Goal: Obtain resource: Download file/media

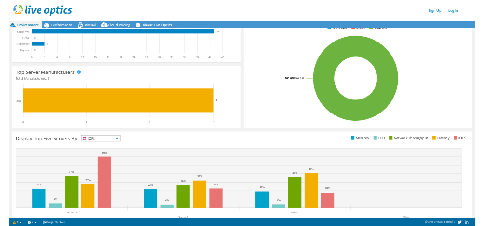
scroll to position [190, 0]
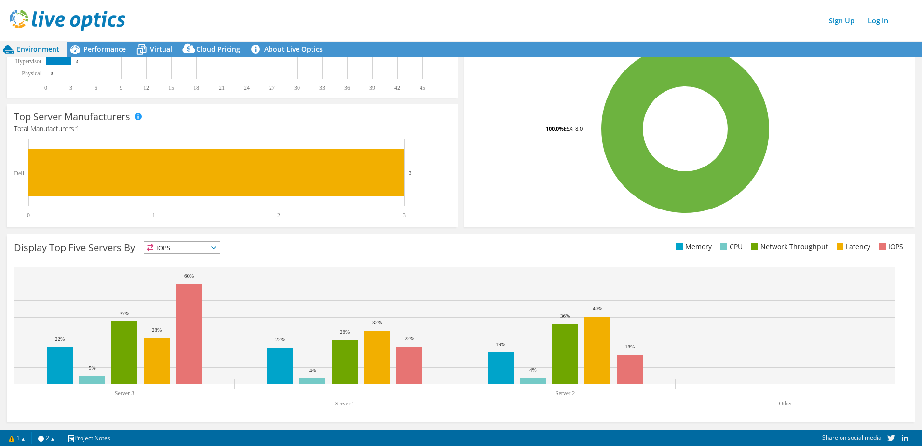
click at [192, 245] on span "IOPS" at bounding box center [182, 248] width 76 height 12
click at [174, 283] on li "CPU" at bounding box center [182, 287] width 76 height 14
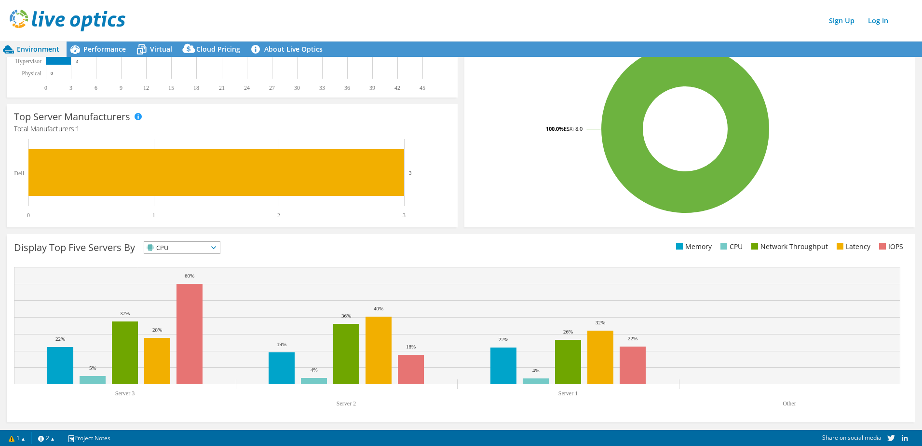
click at [194, 247] on span "CPU" at bounding box center [176, 248] width 64 height 12
click at [180, 273] on li "Memory" at bounding box center [182, 274] width 76 height 14
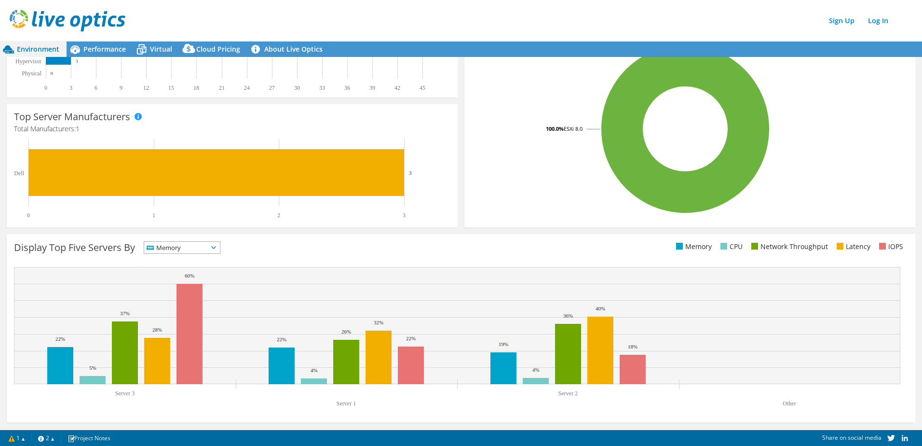
click at [190, 245] on span "Memory" at bounding box center [176, 248] width 64 height 12
click at [192, 256] on li "IOPS" at bounding box center [182, 260] width 76 height 14
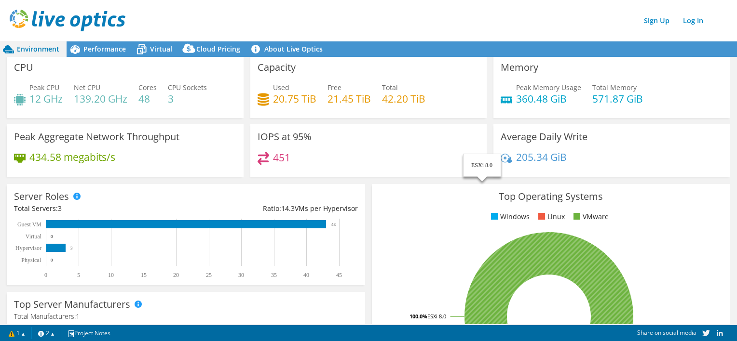
scroll to position [0, 0]
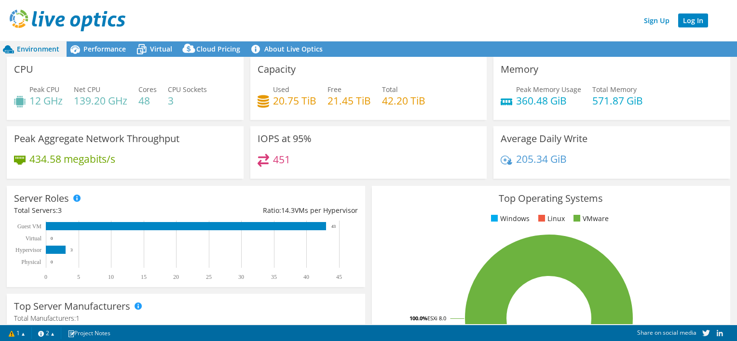
click at [693, 27] on link "Log In" at bounding box center [693, 21] width 30 height 14
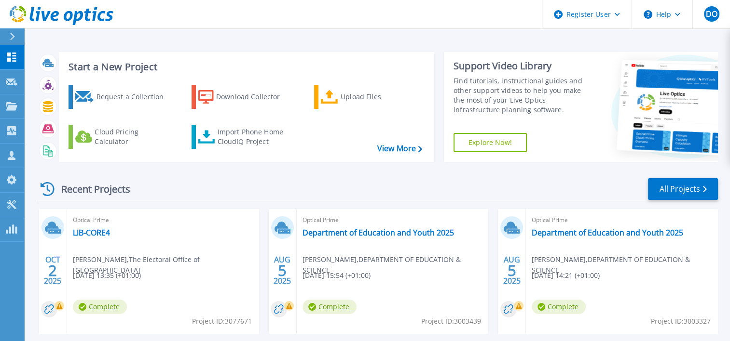
click at [10, 37] on div at bounding box center [16, 36] width 15 height 16
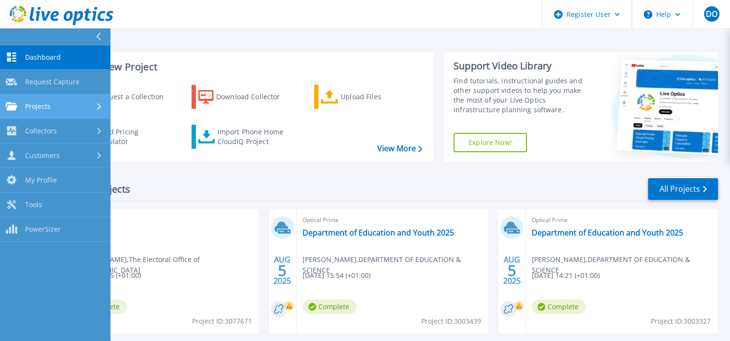
click at [41, 112] on link "Projects Projects" at bounding box center [55, 107] width 110 height 25
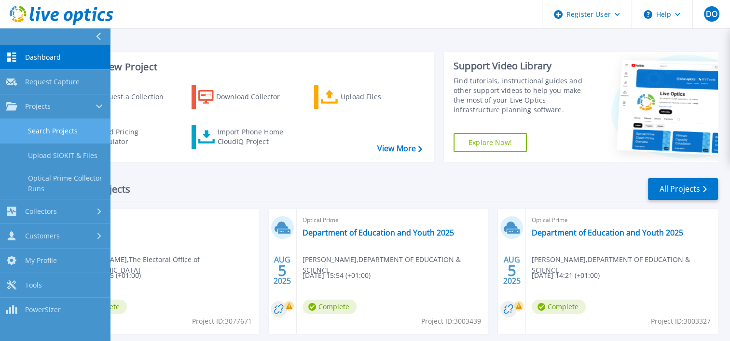
click at [62, 131] on link "Search Projects" at bounding box center [55, 131] width 110 height 25
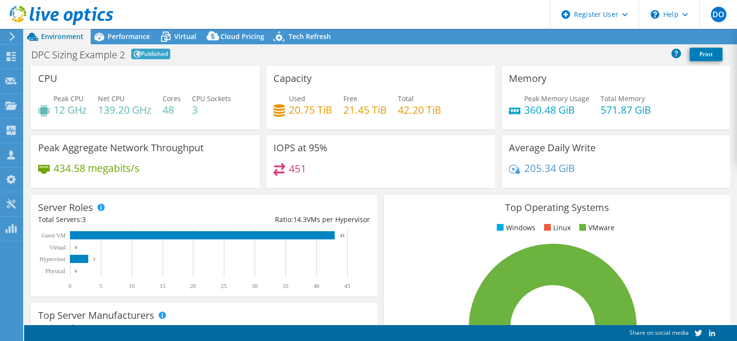
select select "EUFrankfurt"
select select "EUR"
click at [574, 36] on link "Reports" at bounding box center [574, 36] width 46 height 15
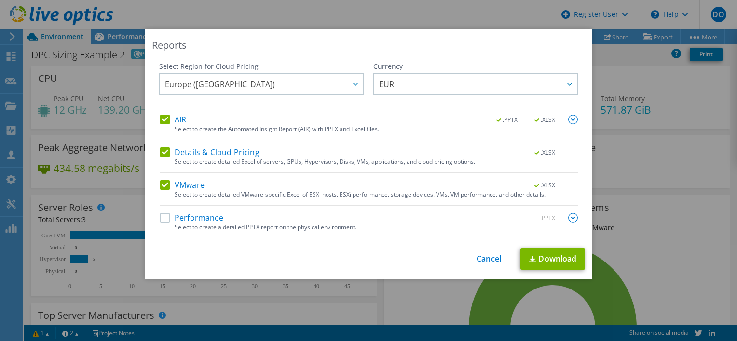
click at [198, 215] on label "Performance" at bounding box center [191, 218] width 63 height 10
click at [0, 0] on input "Performance" at bounding box center [0, 0] width 0 height 0
click at [560, 258] on link "Download" at bounding box center [552, 259] width 65 height 22
click at [631, 95] on div "Reports Select Region for Cloud Pricing Asia Pacific (Hong Kong) Asia Pacific (…" at bounding box center [368, 171] width 737 height 284
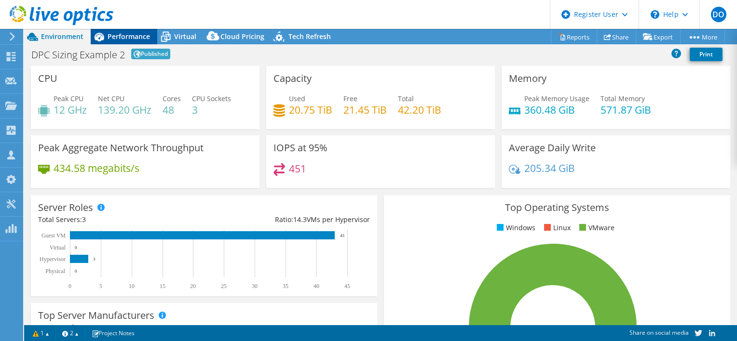
click at [136, 37] on span "Performance" at bounding box center [129, 36] width 42 height 9
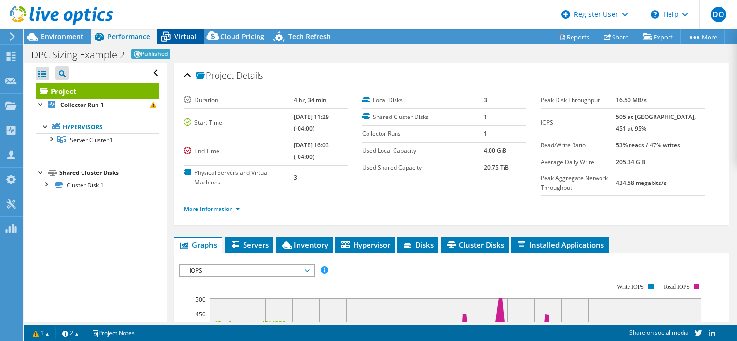
click at [195, 40] on div "Virtual" at bounding box center [180, 36] width 46 height 15
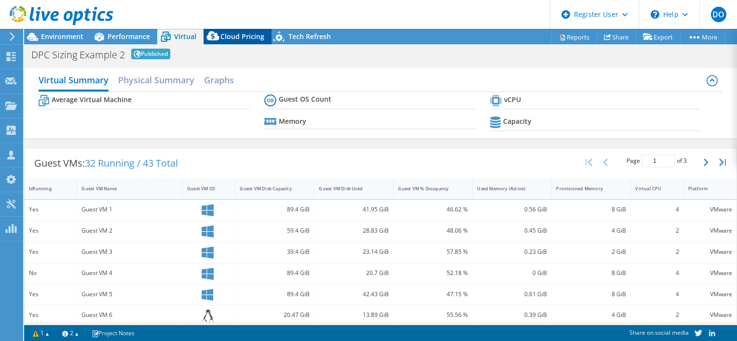
click at [241, 39] on span "Cloud Pricing" at bounding box center [242, 36] width 44 height 9
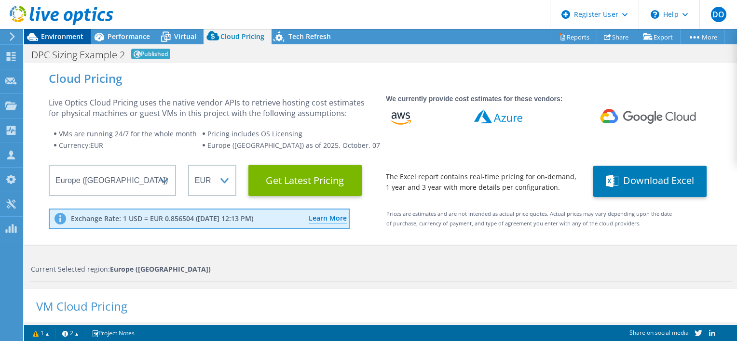
click at [72, 37] on span "Environment" at bounding box center [62, 36] width 42 height 9
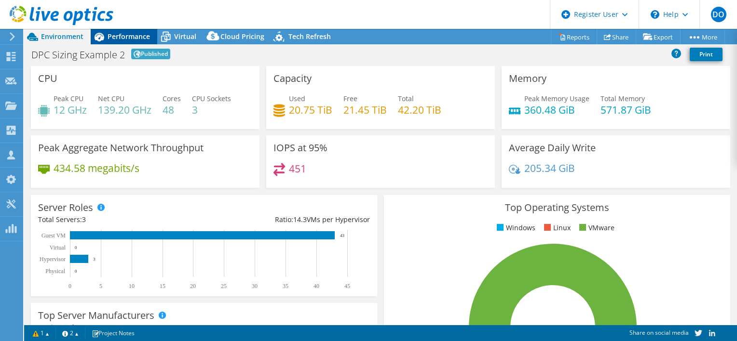
click at [142, 32] on span "Performance" at bounding box center [129, 36] width 42 height 9
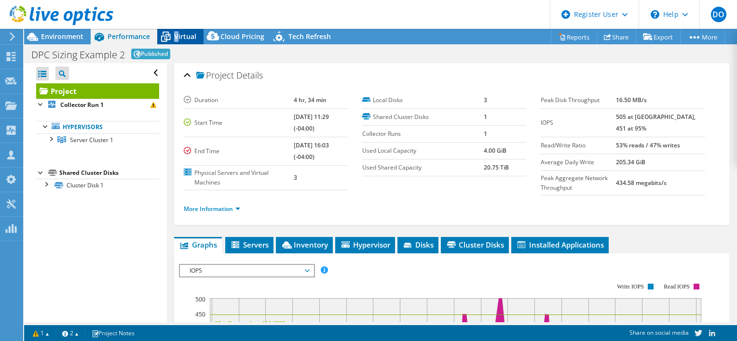
click at [176, 31] on div "Virtual" at bounding box center [180, 36] width 46 height 15
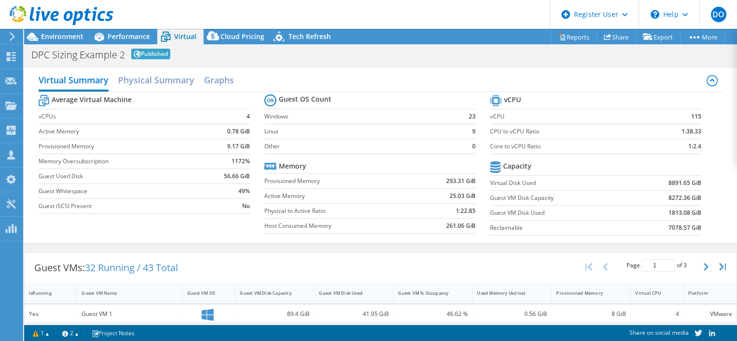
drag, startPoint x: 463, startPoint y: 122, endPoint x: 422, endPoint y: 105, distance: 43.9
click at [463, 122] on td "23" at bounding box center [465, 116] width 19 height 15
click at [320, 37] on span "Tech Refresh" at bounding box center [309, 36] width 42 height 9
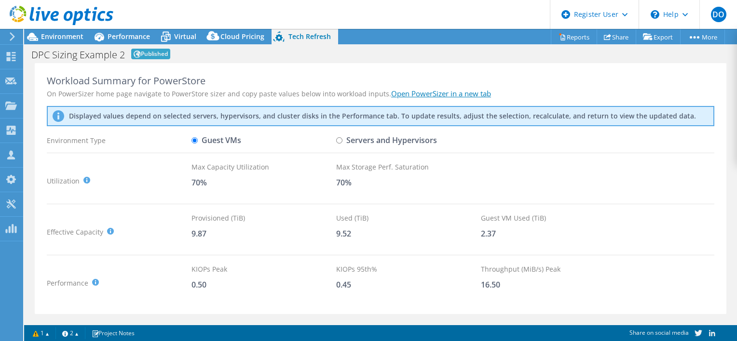
scroll to position [44, 0]
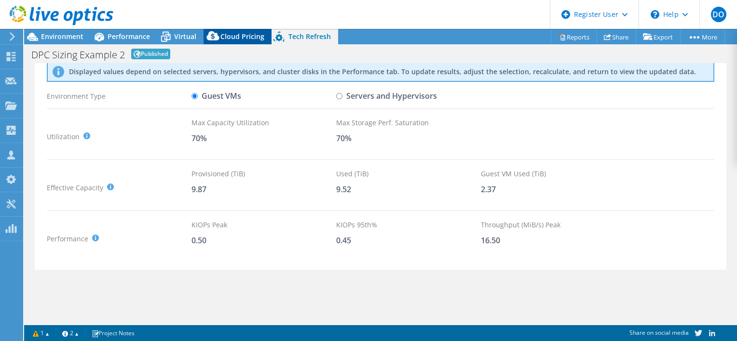
click at [254, 41] on span "Cloud Pricing" at bounding box center [242, 36] width 44 height 9
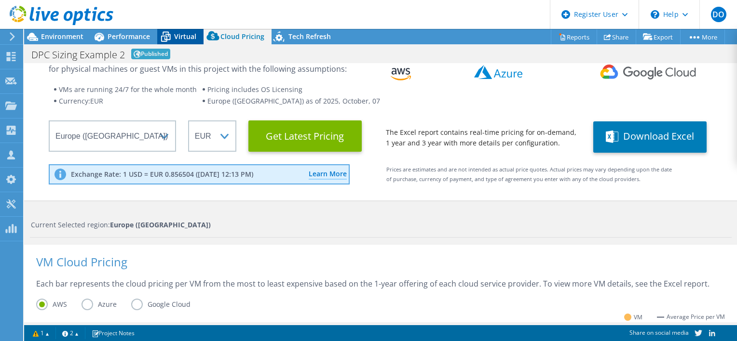
click at [194, 31] on div "Virtual" at bounding box center [180, 36] width 46 height 15
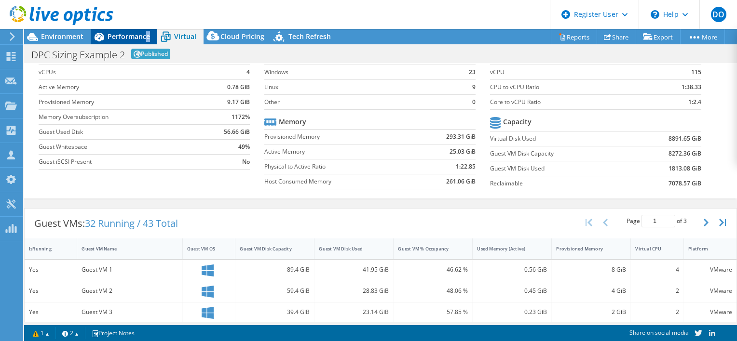
click at [147, 32] on span "Performance" at bounding box center [129, 36] width 42 height 9
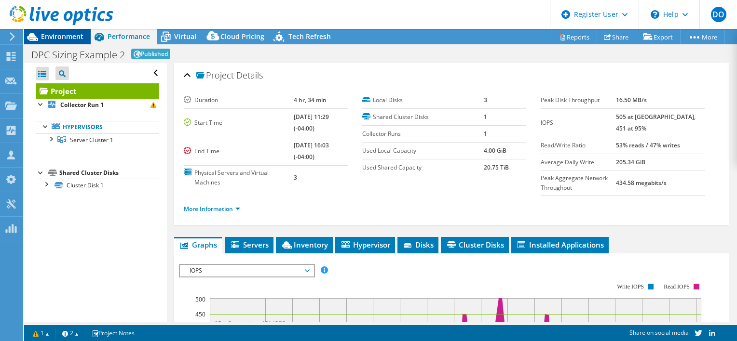
click at [55, 41] on span "Environment" at bounding box center [62, 36] width 42 height 9
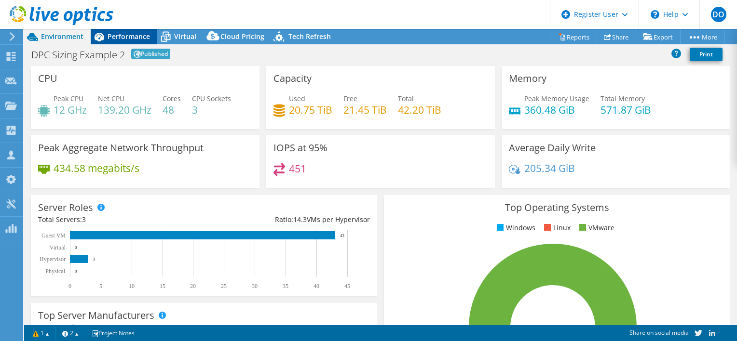
click at [125, 41] on span "Performance" at bounding box center [129, 36] width 42 height 9
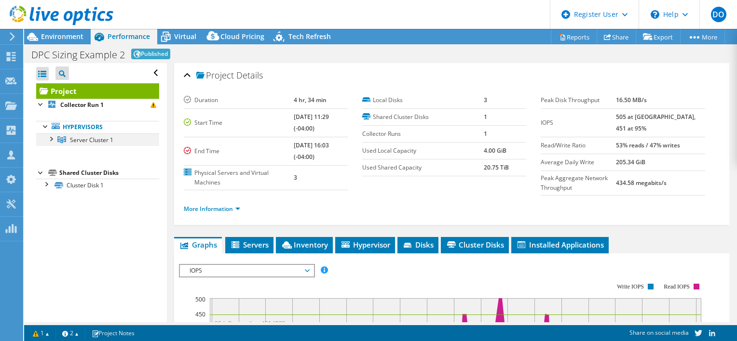
click at [50, 140] on div at bounding box center [51, 139] width 10 height 10
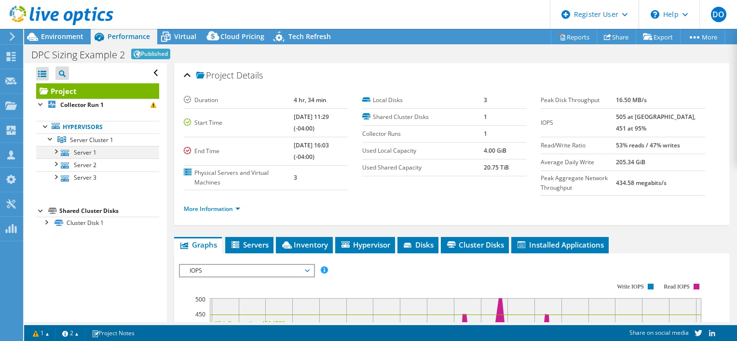
click at [58, 152] on div at bounding box center [56, 151] width 10 height 10
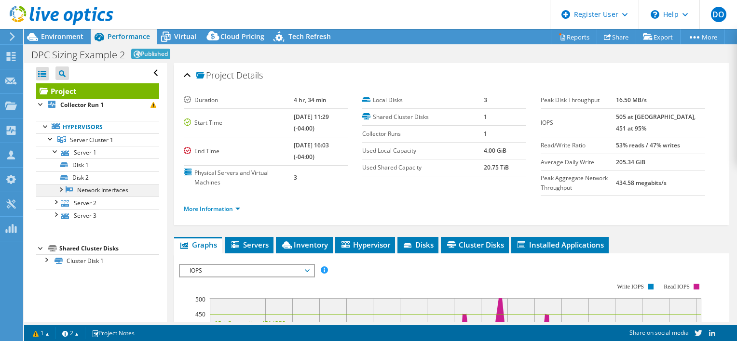
click at [59, 190] on div at bounding box center [60, 189] width 10 height 10
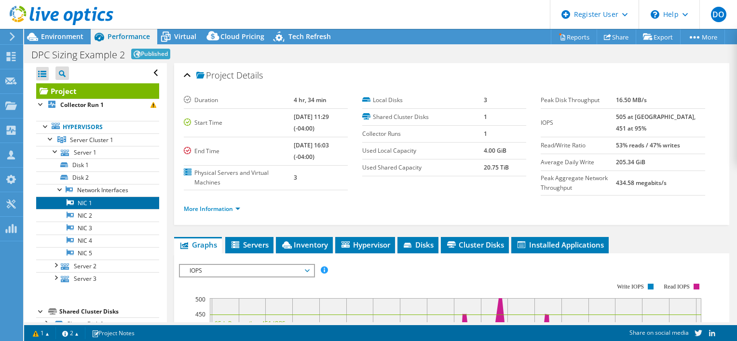
click at [88, 204] on link "NIC 1" at bounding box center [97, 203] width 123 height 13
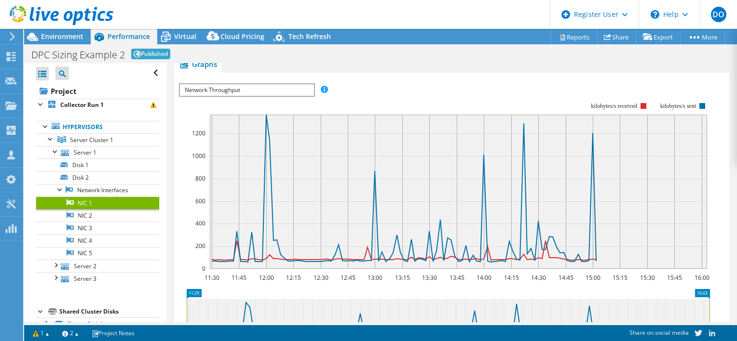
scroll to position [96, 0]
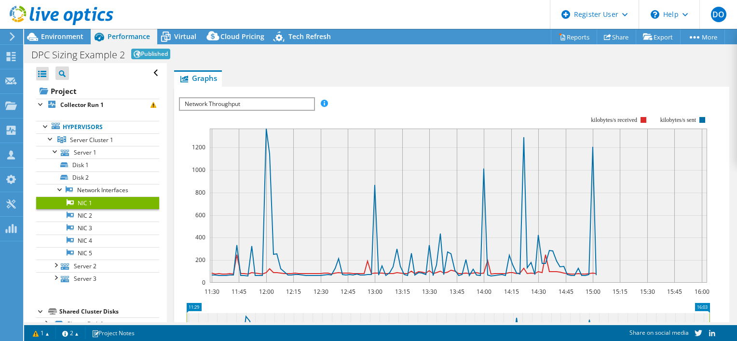
click at [281, 104] on span "Network Throughput" at bounding box center [247, 104] width 134 height 12
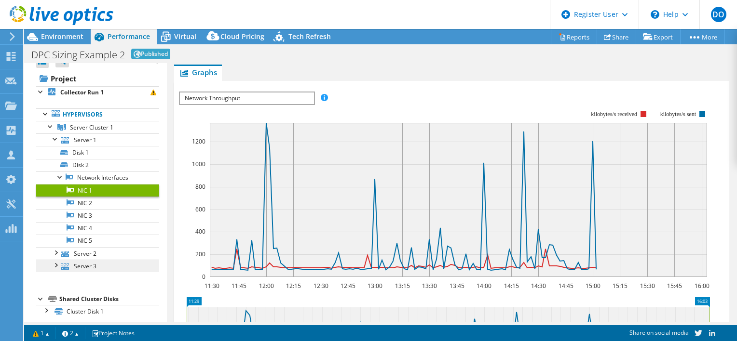
scroll to position [18, 0]
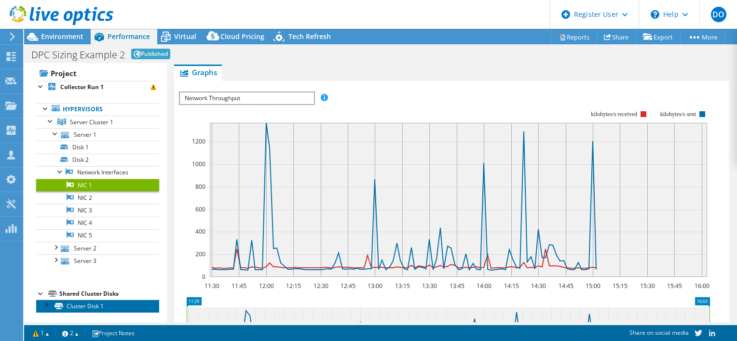
click at [55, 305] on icon at bounding box center [58, 306] width 9 height 6
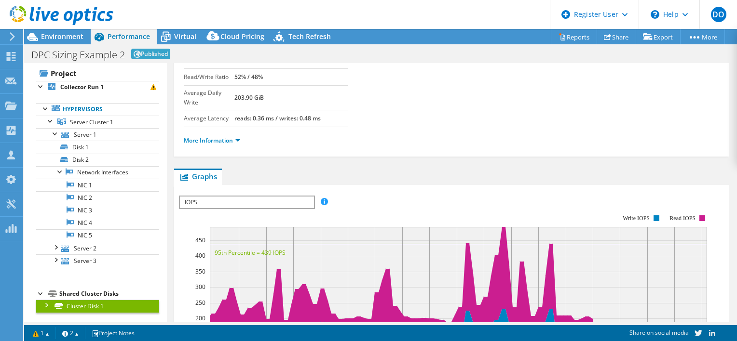
scroll to position [187, 0]
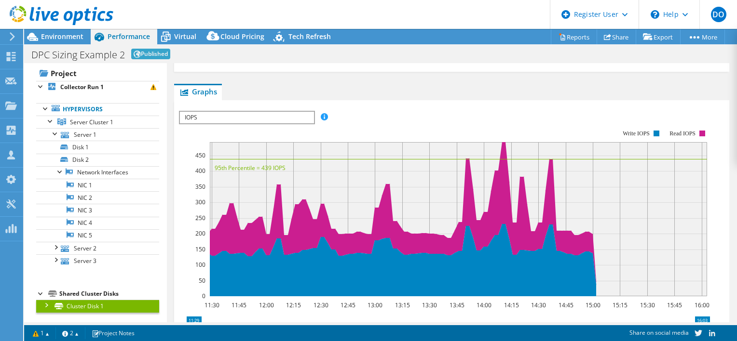
click at [45, 304] on div at bounding box center [46, 305] width 10 height 10
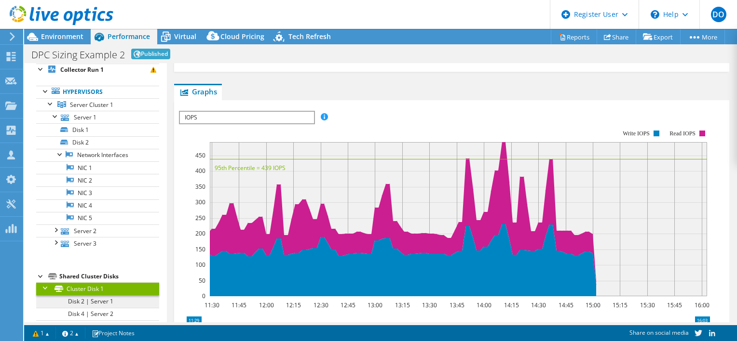
scroll to position [38, 0]
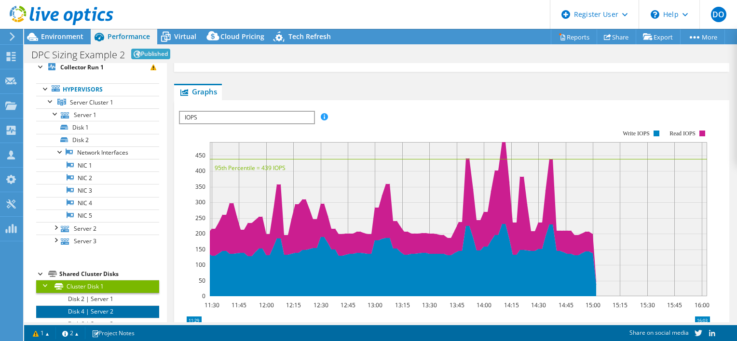
click at [60, 306] on link "Disk 4 | Server 2" at bounding box center [97, 312] width 123 height 13
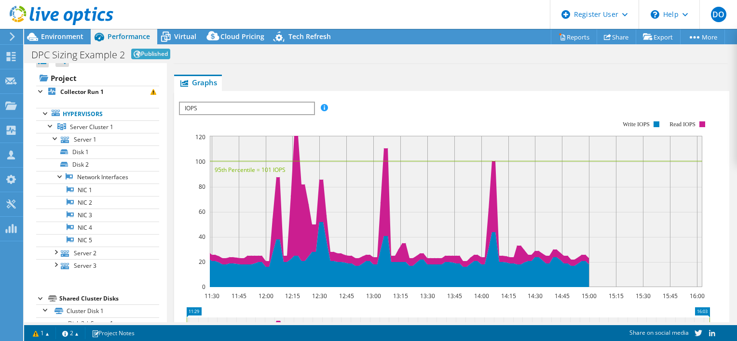
scroll to position [0, 0]
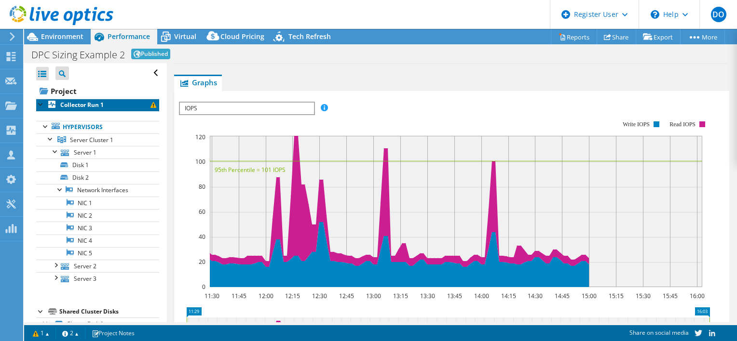
click at [81, 99] on link "Collector Run 1" at bounding box center [97, 105] width 123 height 13
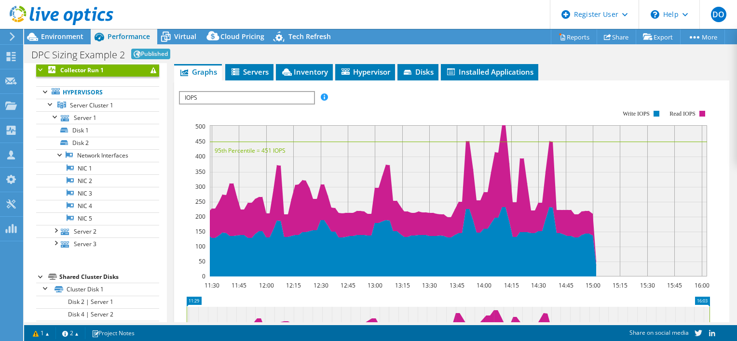
scroll to position [48, 0]
